Goal: Find specific page/section: Locate a particular part of the current website

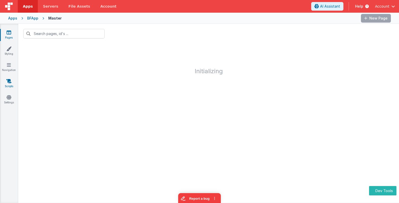
click at [7, 82] on icon at bounding box center [8, 81] width 5 height 5
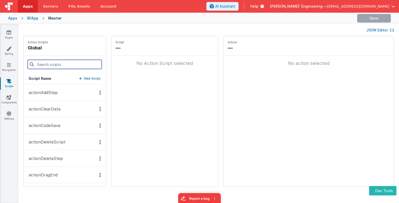
click at [56, 65] on input at bounding box center [65, 64] width 74 height 9
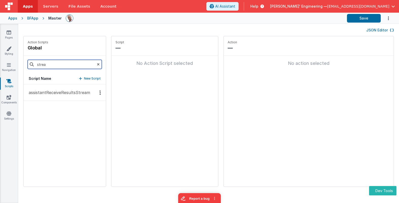
type input "strea"
click at [51, 94] on p "assistantReceiveResultsStream" at bounding box center [58, 93] width 64 height 6
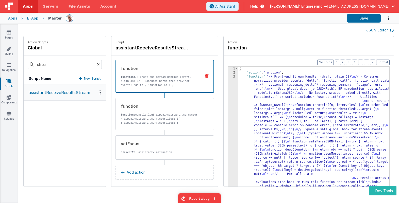
click at [170, 46] on h4 "assistantReceiveResultsStream" at bounding box center [154, 47] width 76 height 7
click at [138, 47] on input "assistantReceiveResultsStream" at bounding box center [141, 47] width 51 height 7
